Goal: Information Seeking & Learning: Learn about a topic

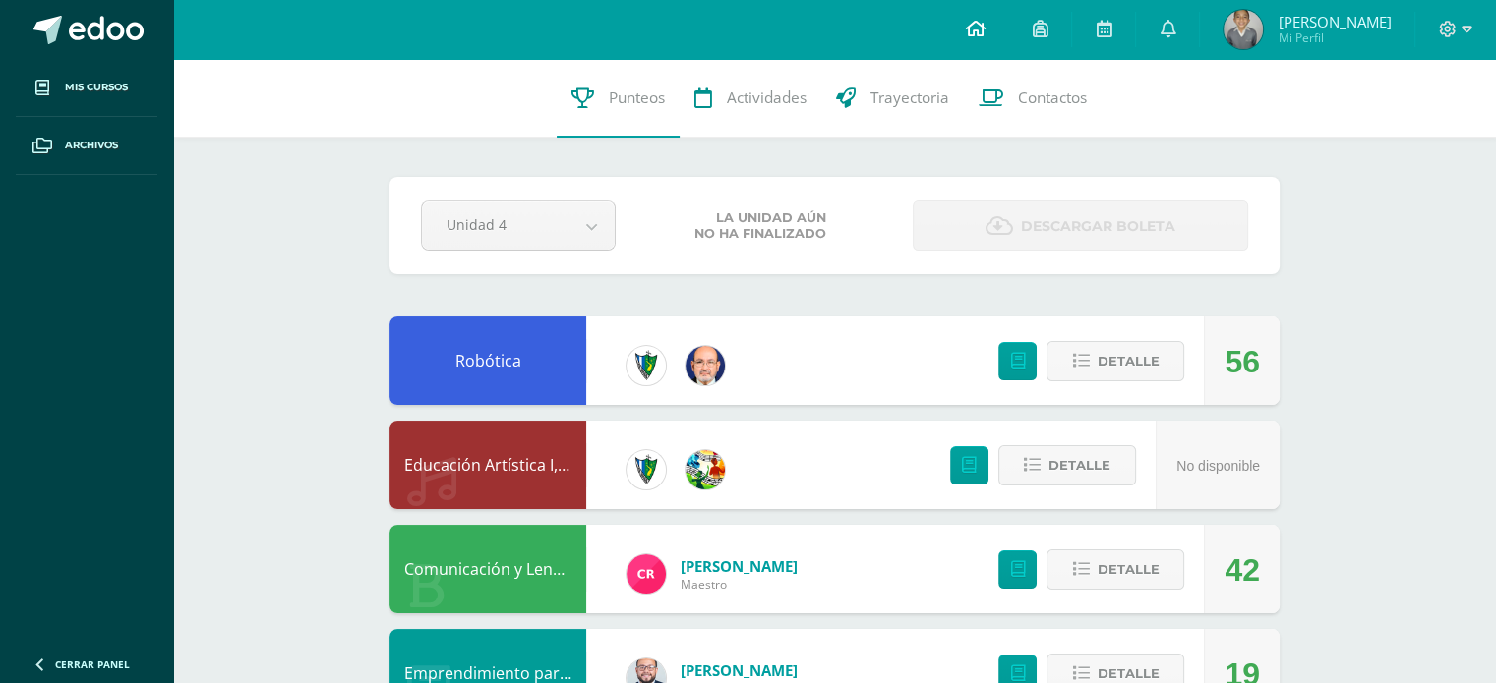
click at [984, 31] on icon at bounding box center [975, 29] width 20 height 18
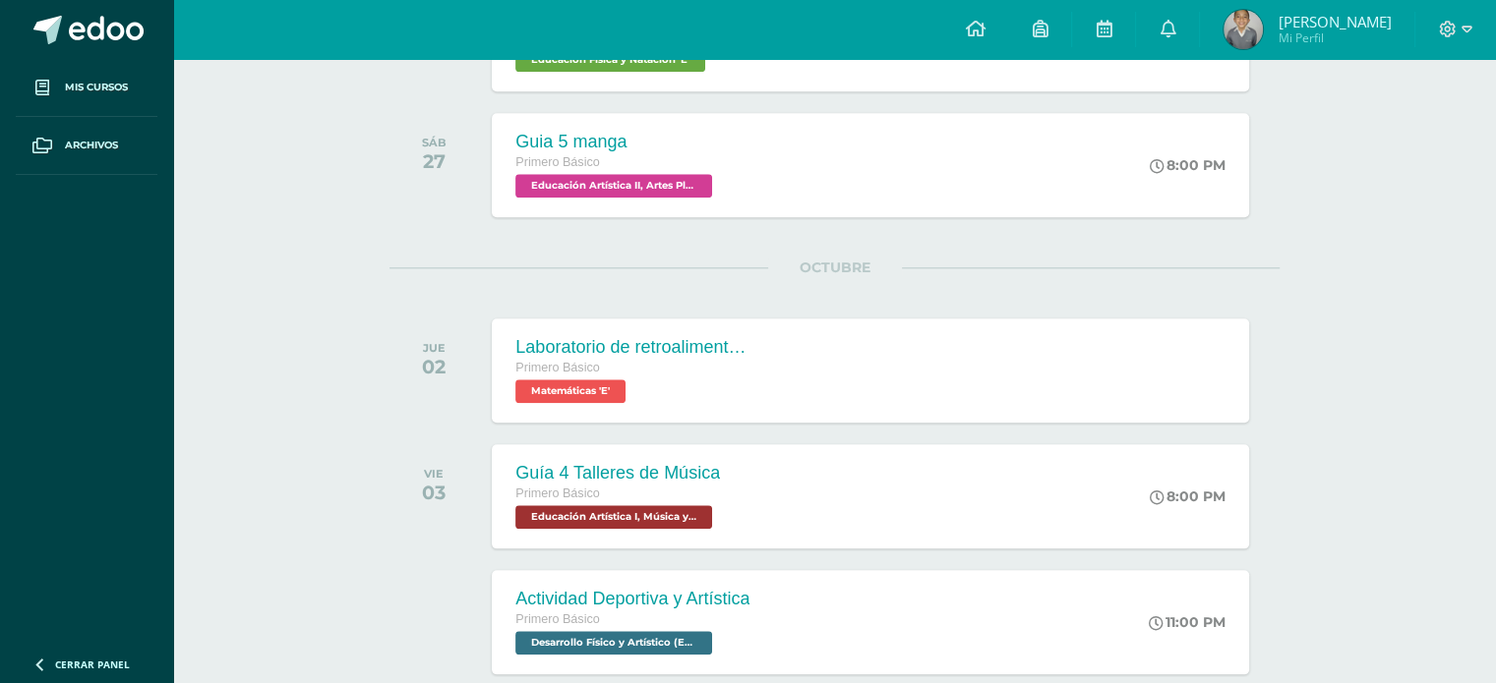
scroll to position [2048, 0]
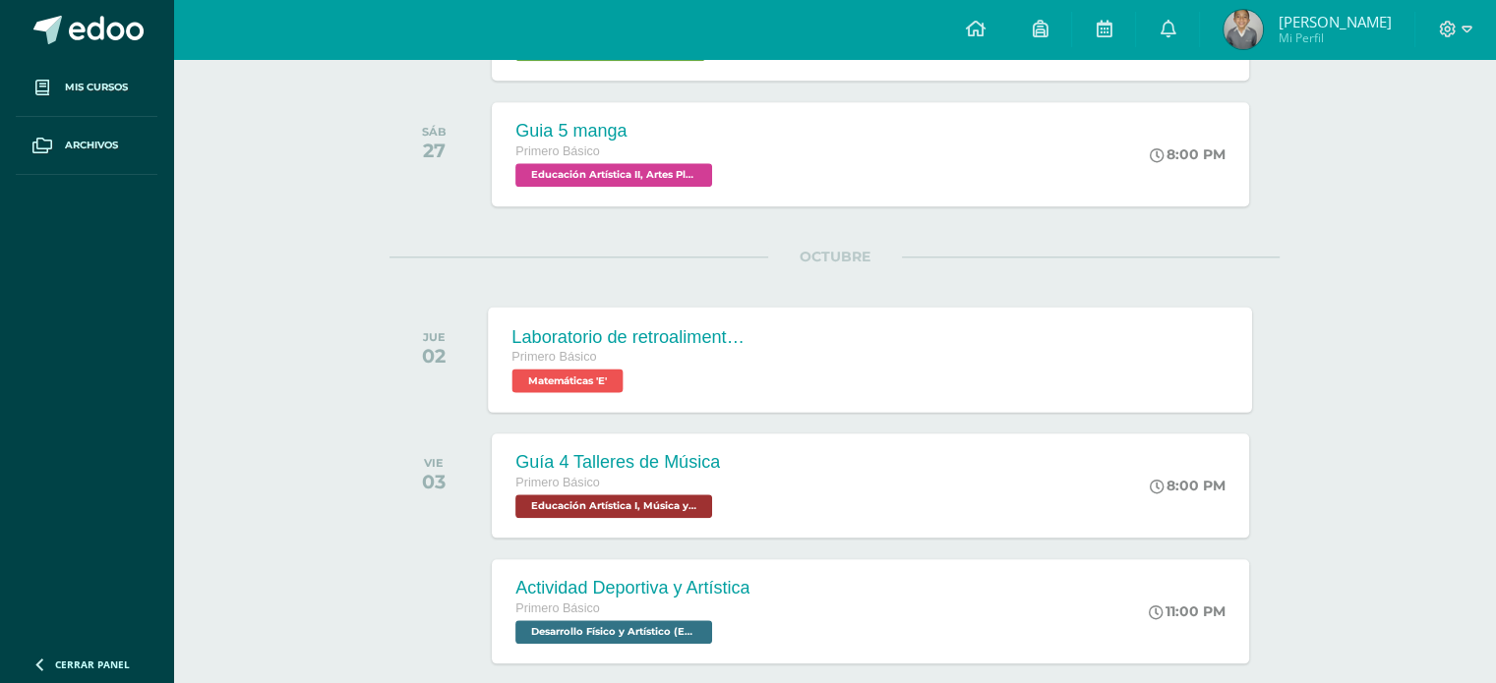
click at [645, 353] on div "Primero Básico" at bounding box center [631, 358] width 238 height 22
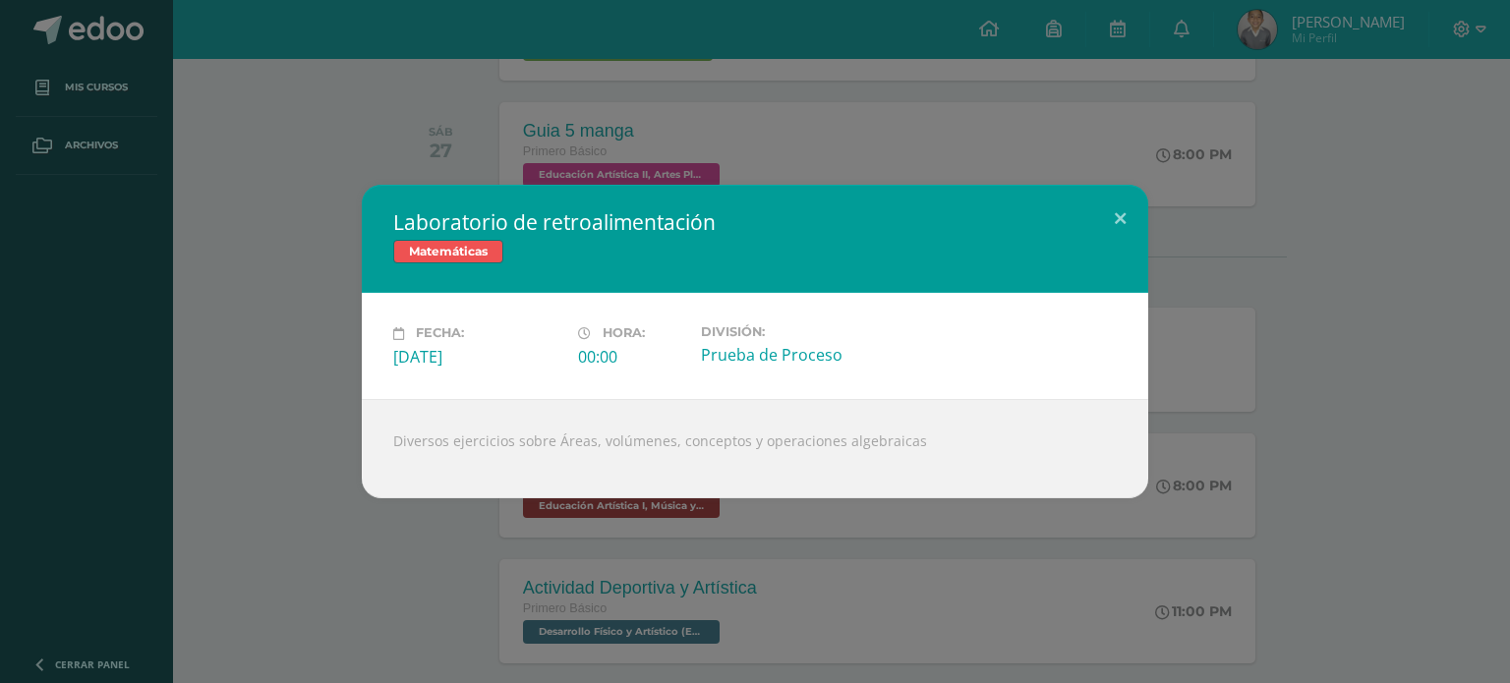
click at [1111, 377] on div "Laboratorio de retroalimentación Matemáticas Fecha: [DATE] Hora: 00:00 División:" at bounding box center [755, 341] width 1495 height 313
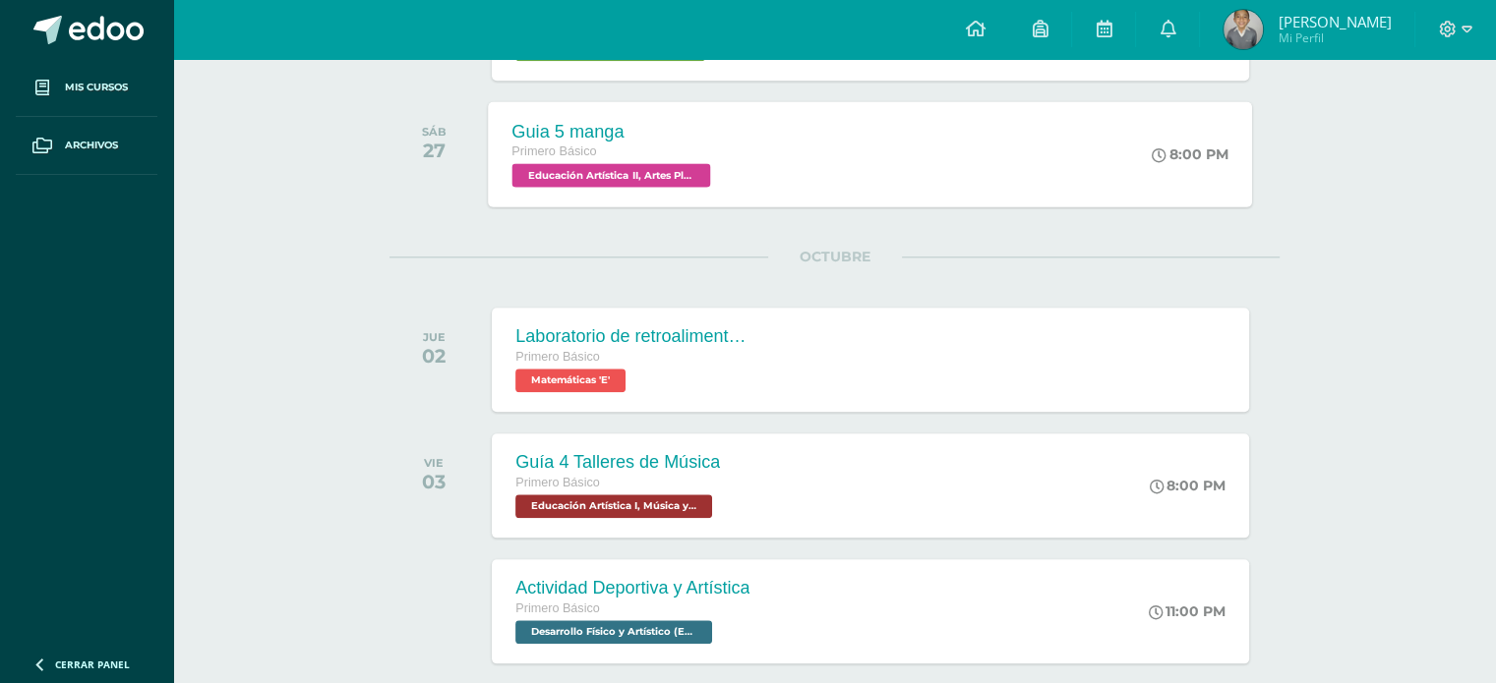
drag, startPoint x: 1111, startPoint y: 377, endPoint x: 1000, endPoint y: 200, distance: 209.0
click at [1000, 200] on div "Guia 5 manga Primero Básico Educación Artística II, Artes Plásticas 'E' 8:00 PM…" at bounding box center [871, 153] width 764 height 105
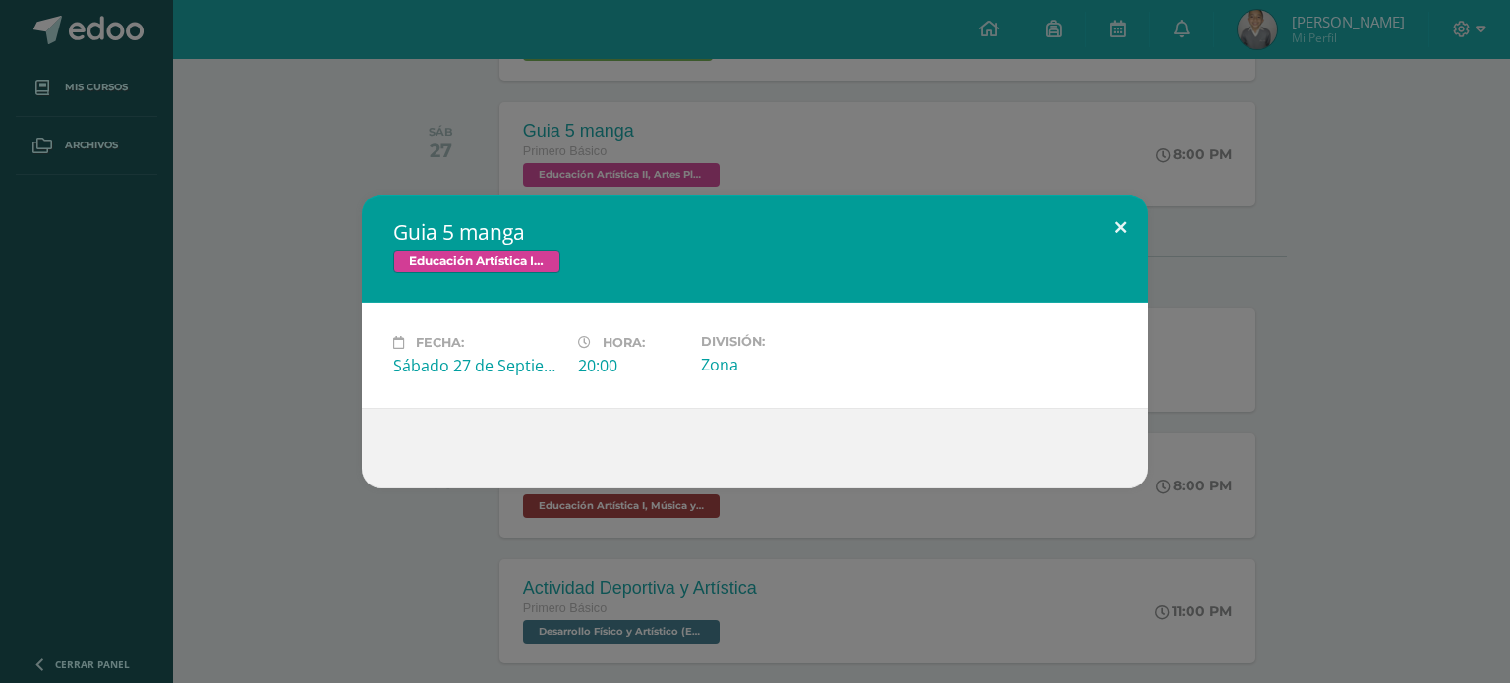
click at [1121, 225] on button at bounding box center [1120, 228] width 56 height 67
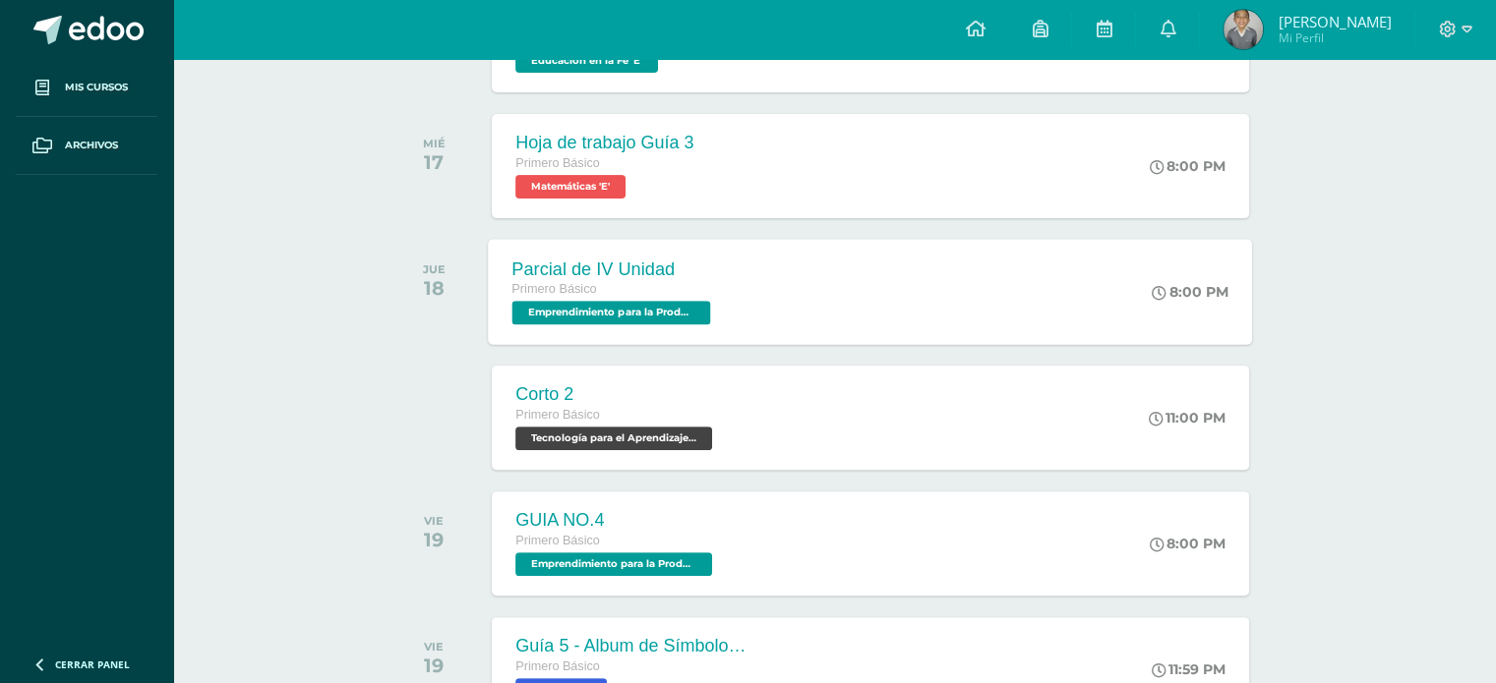
scroll to position [531, 0]
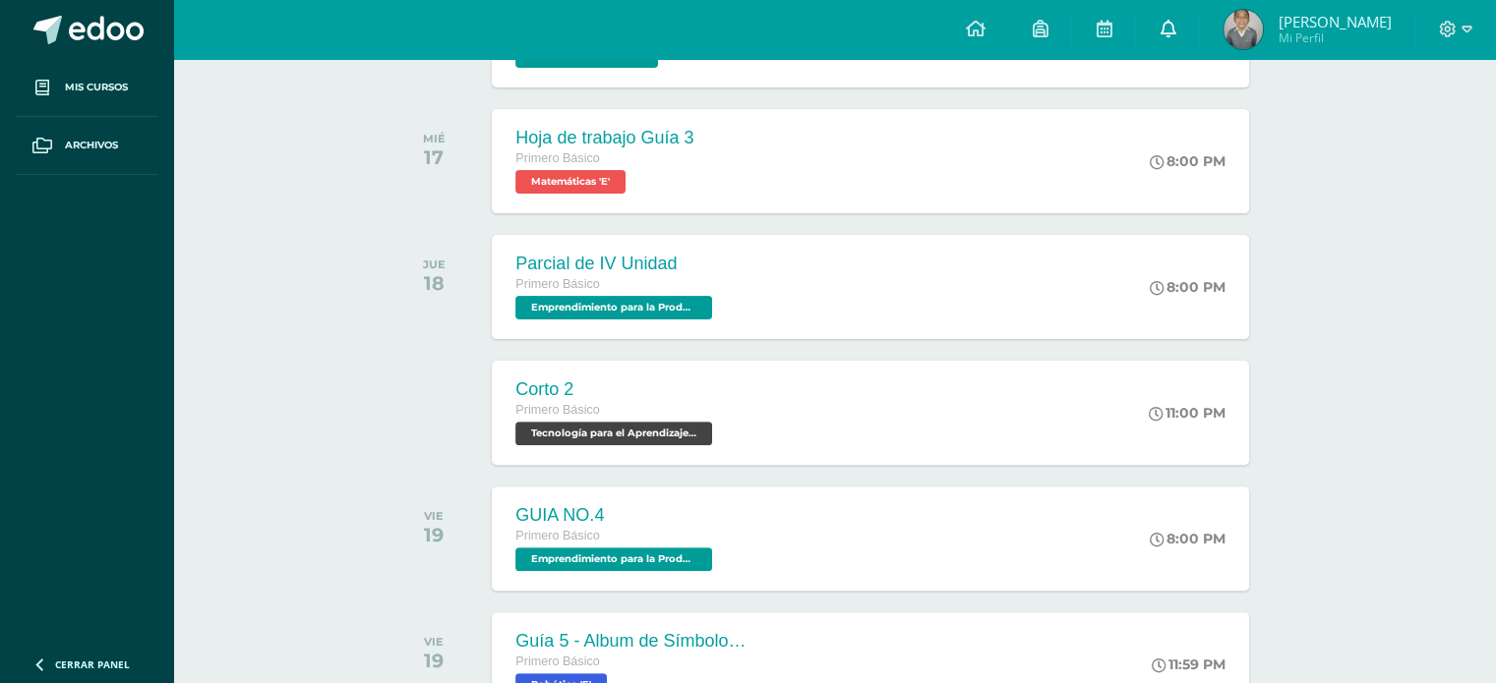
click at [1175, 29] on icon at bounding box center [1167, 29] width 16 height 18
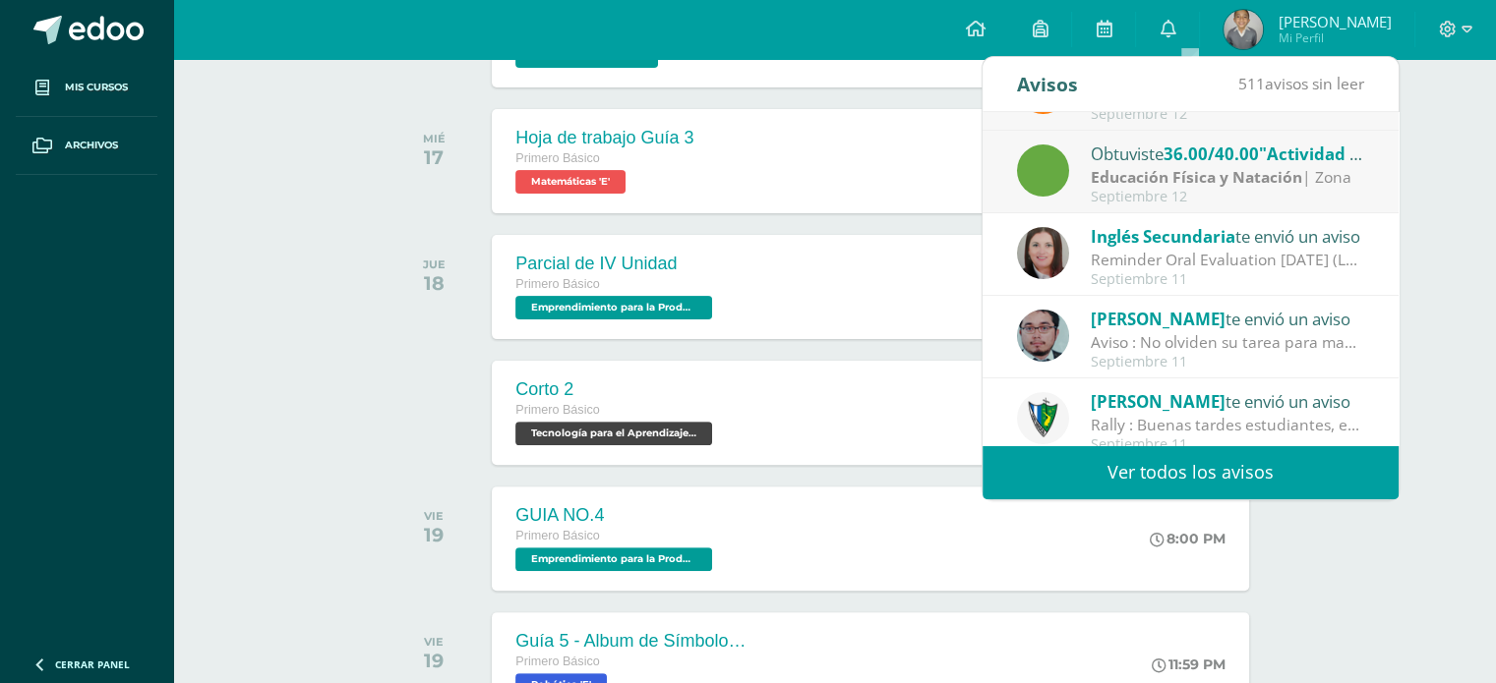
scroll to position [326, 0]
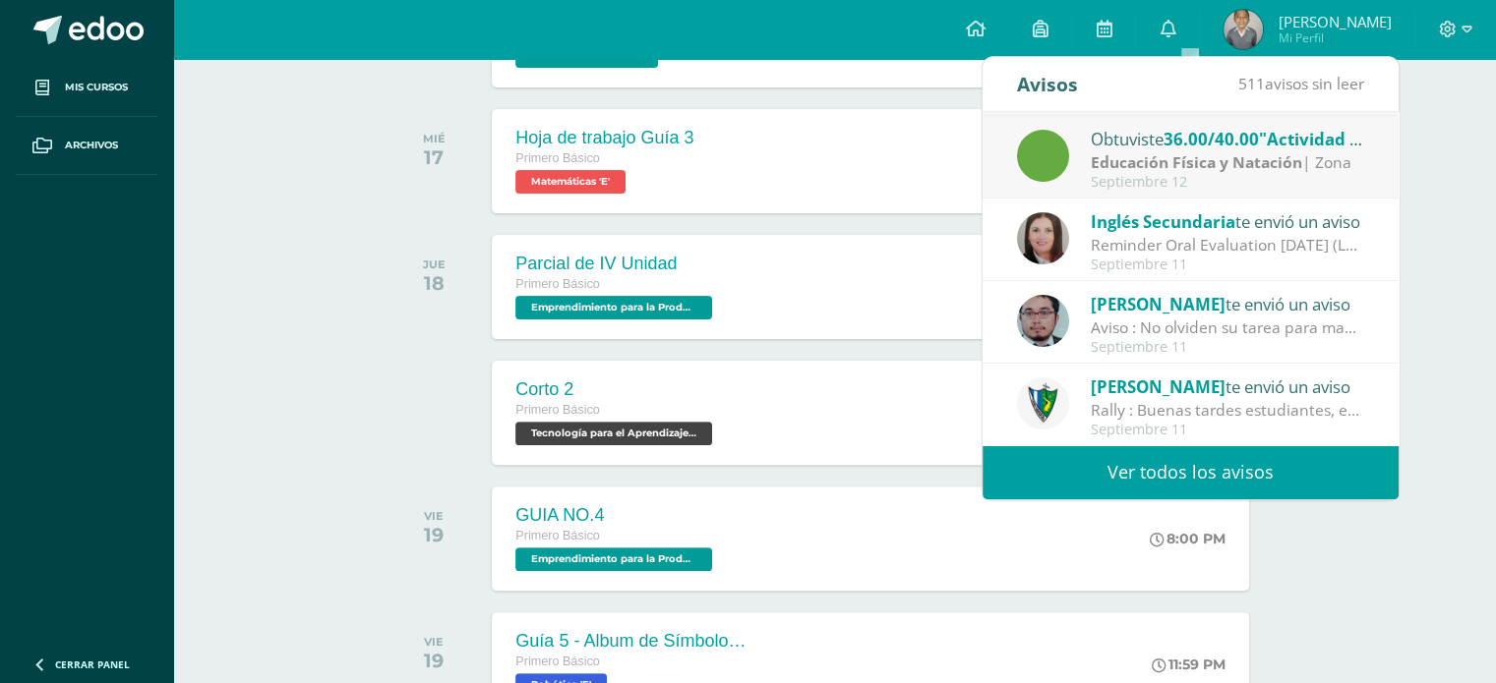
click at [1353, 462] on link "Ver todos los avisos" at bounding box center [1190, 472] width 416 height 54
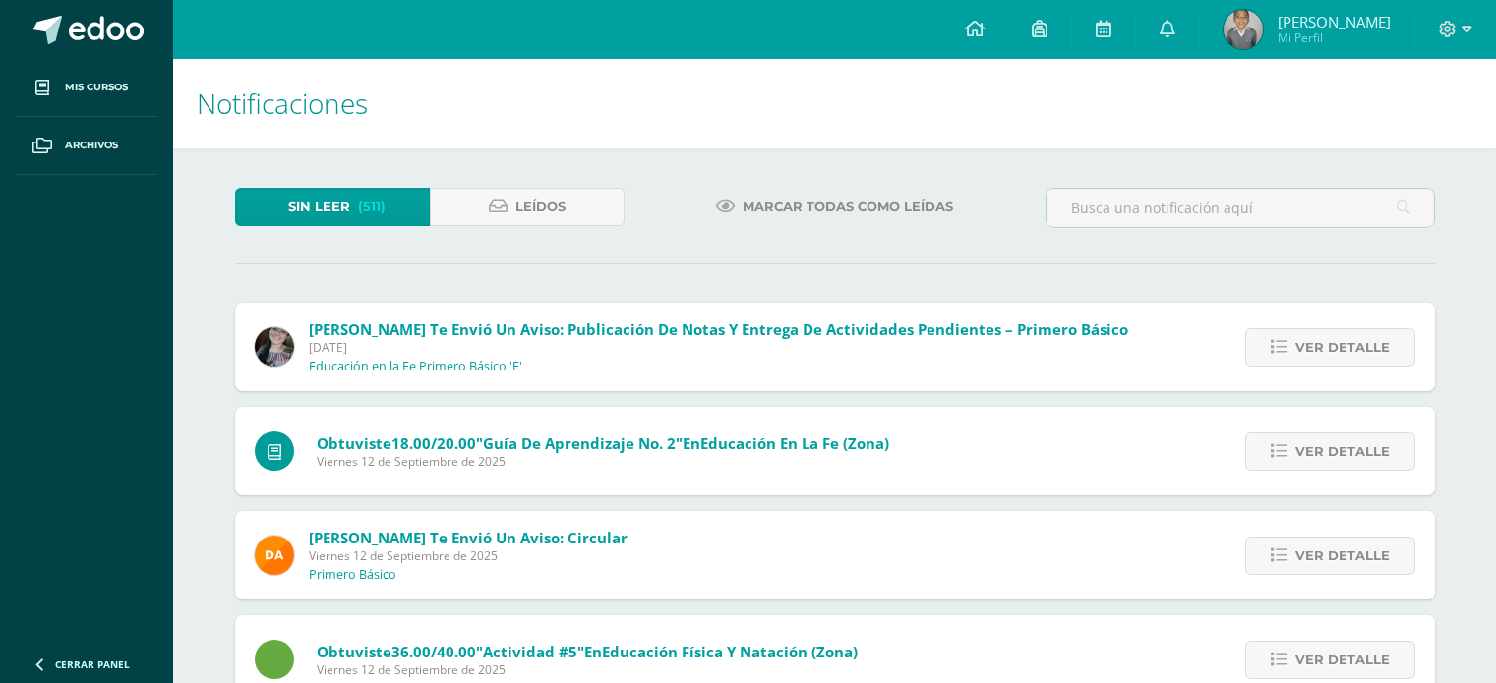
click at [1319, 483] on div "Ver detalle" at bounding box center [1324, 451] width 219 height 88
